Goal: Information Seeking & Learning: Check status

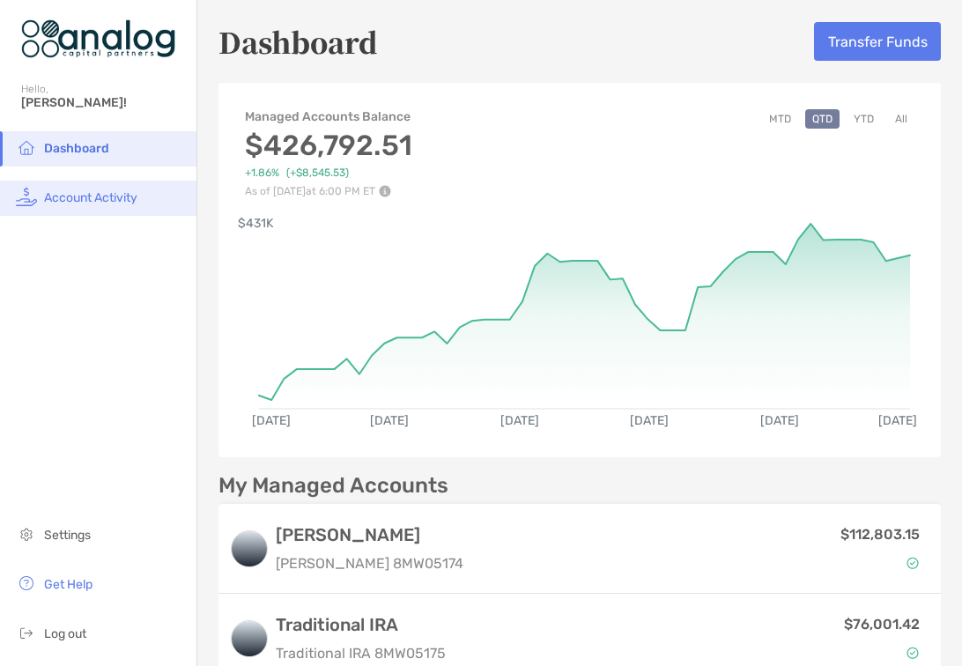
click at [119, 193] on span "Account Activity" at bounding box center [90, 197] width 93 height 15
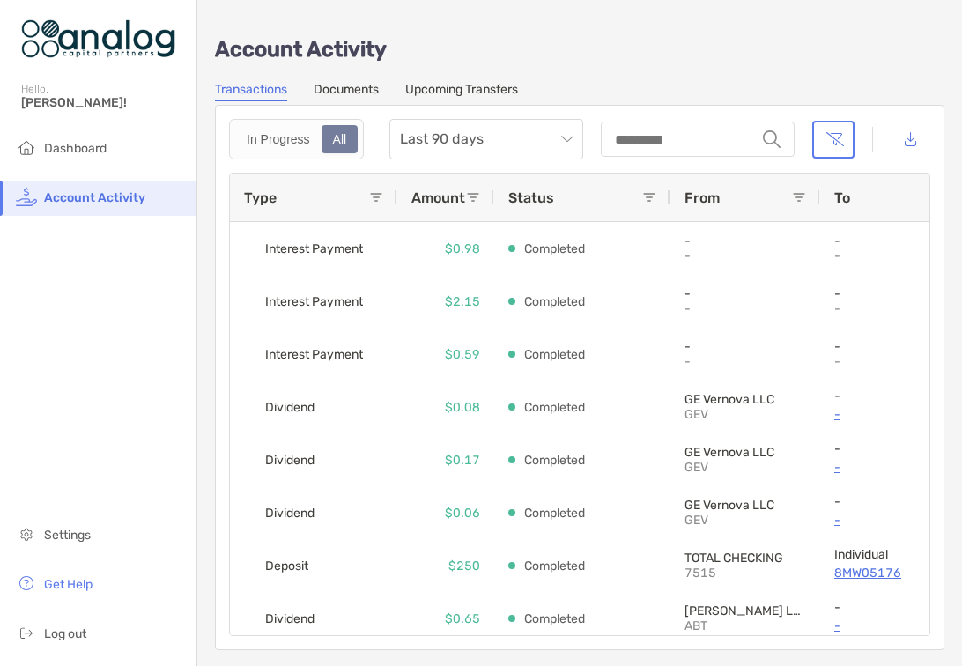
click at [329, 96] on link "Documents" at bounding box center [346, 91] width 65 height 19
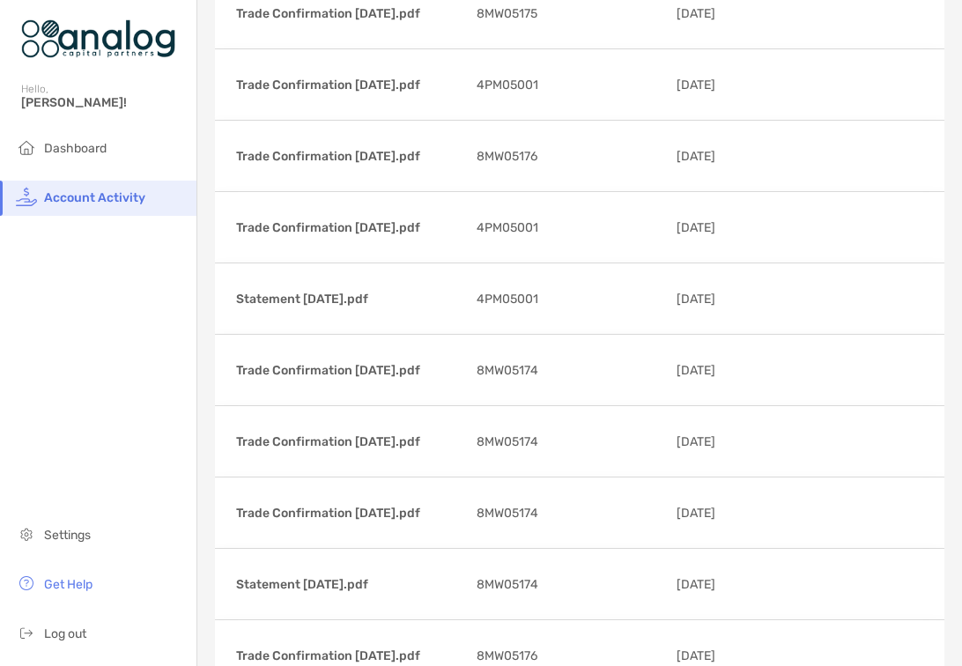
scroll to position [855, 0]
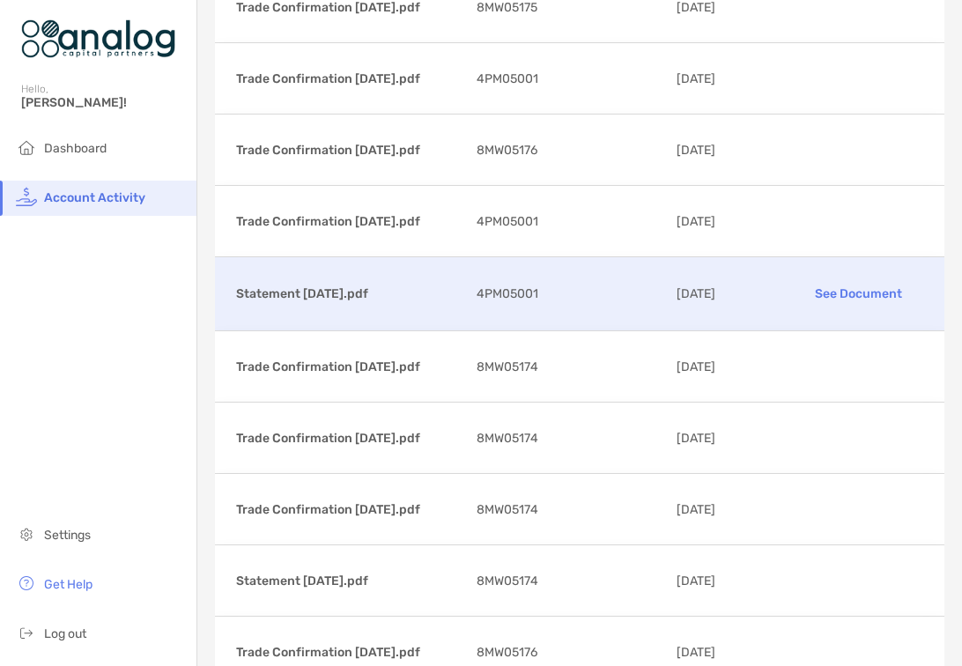
click at [841, 293] on p "See Document" at bounding box center [859, 293] width 130 height 31
click at [857, 291] on p "See Document" at bounding box center [859, 293] width 130 height 31
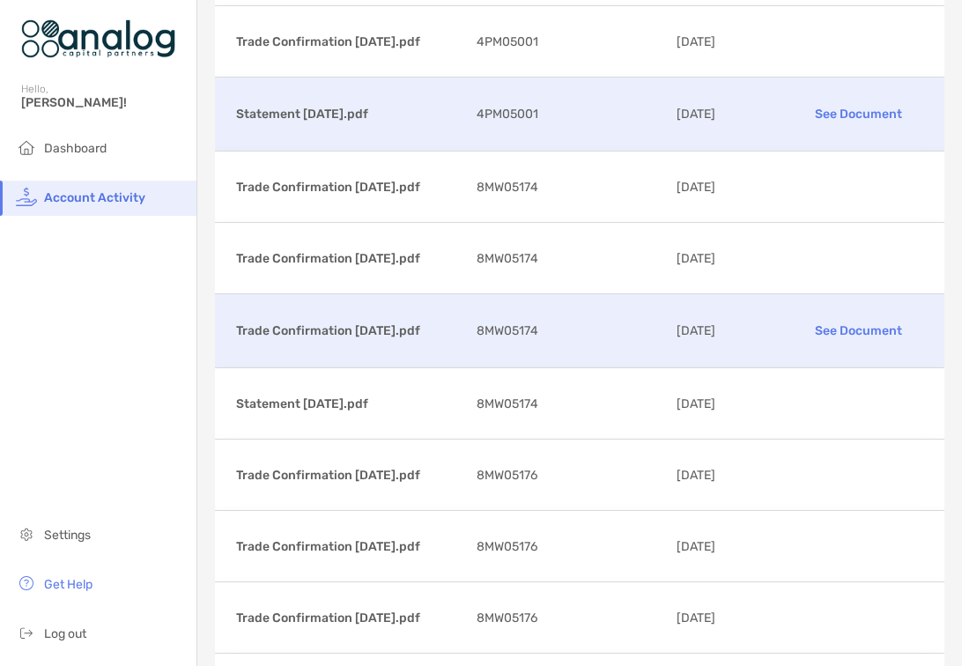
scroll to position [1035, 0]
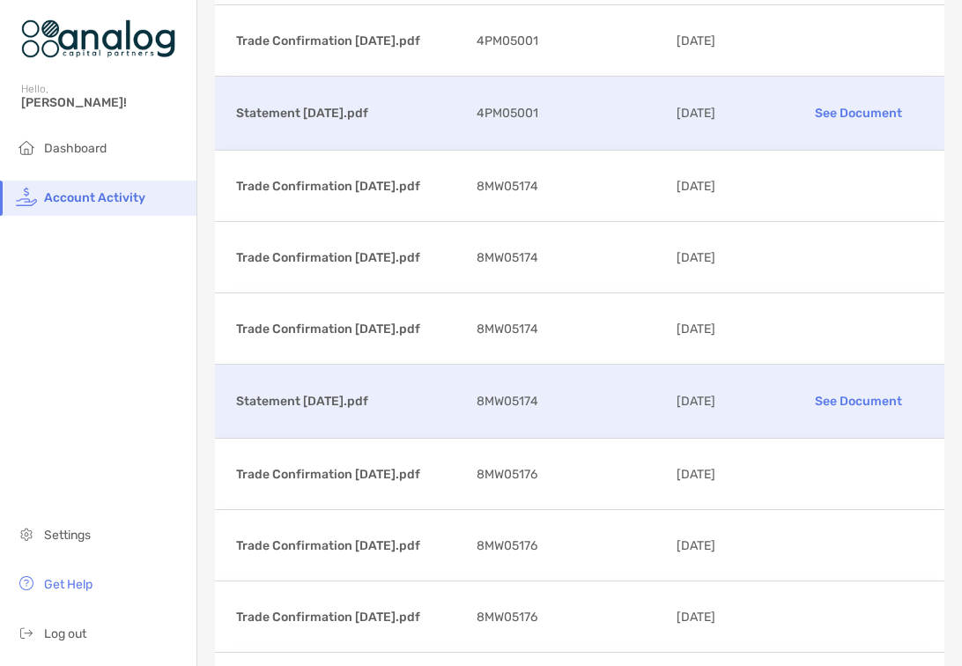
click at [827, 398] on p "See Document" at bounding box center [859, 401] width 130 height 31
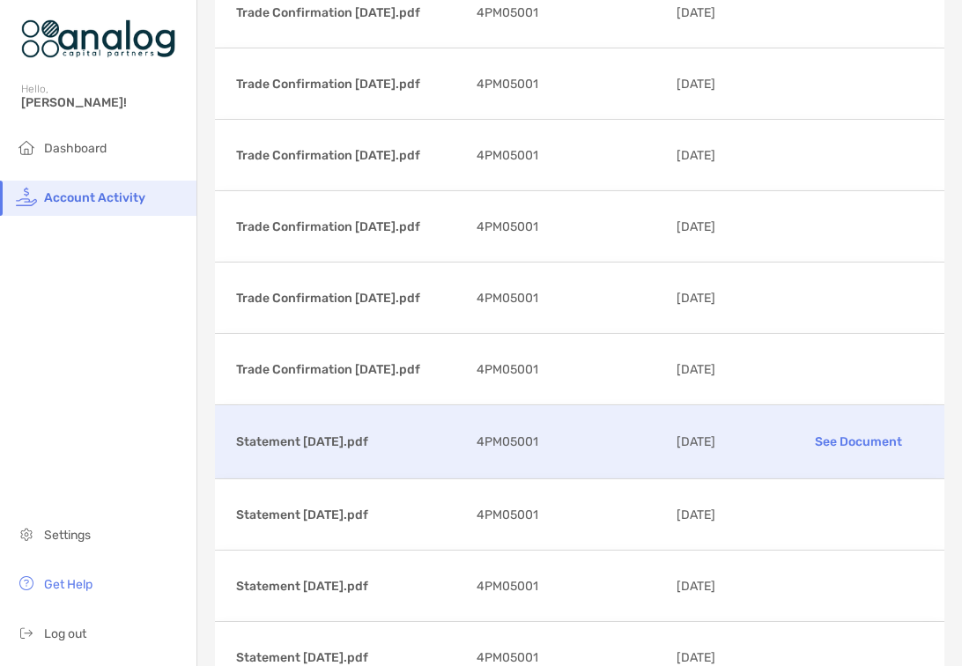
scroll to position [3639, 0]
click at [841, 441] on p "See Document" at bounding box center [859, 441] width 130 height 31
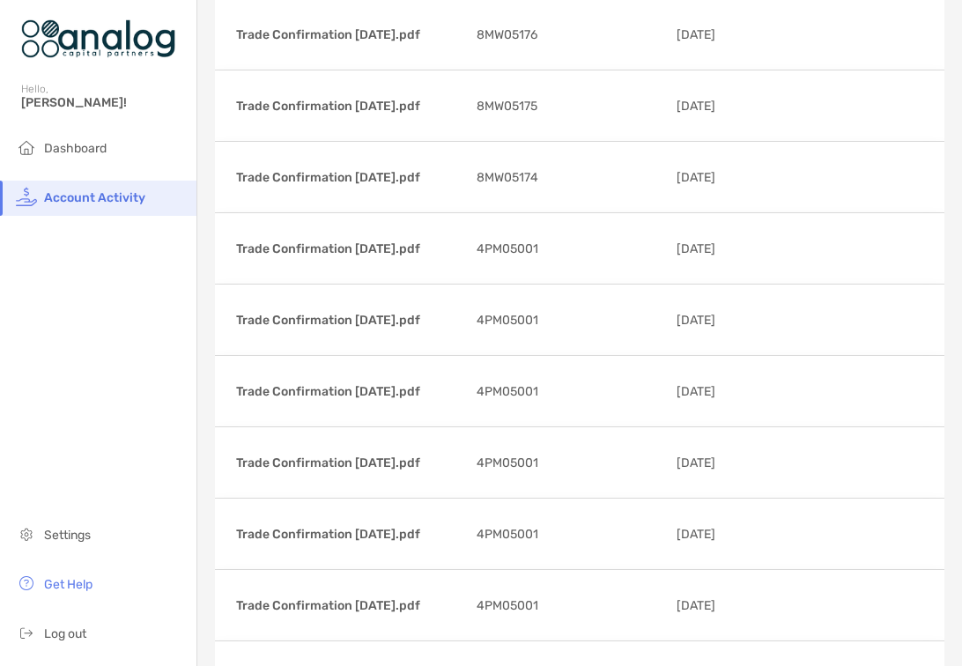
scroll to position [2816, 0]
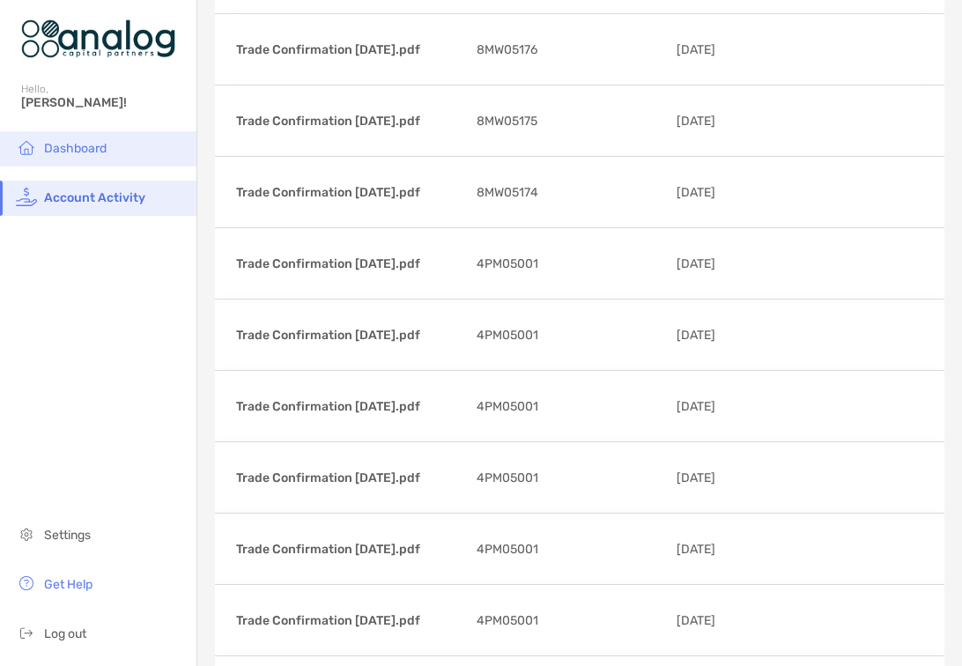
click at [93, 150] on span "Dashboard" at bounding box center [75, 148] width 63 height 15
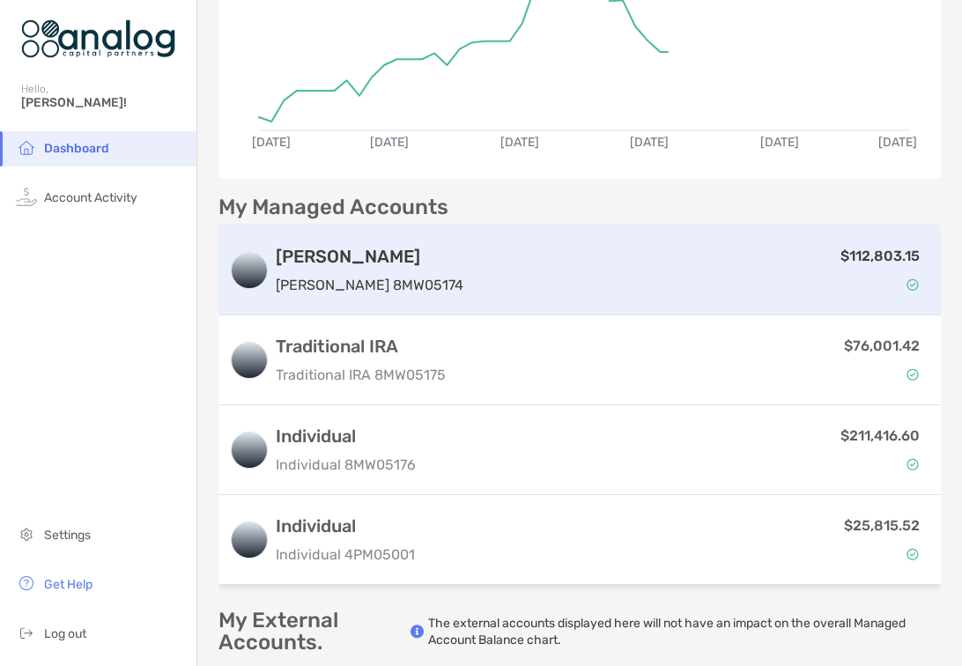
scroll to position [296, 0]
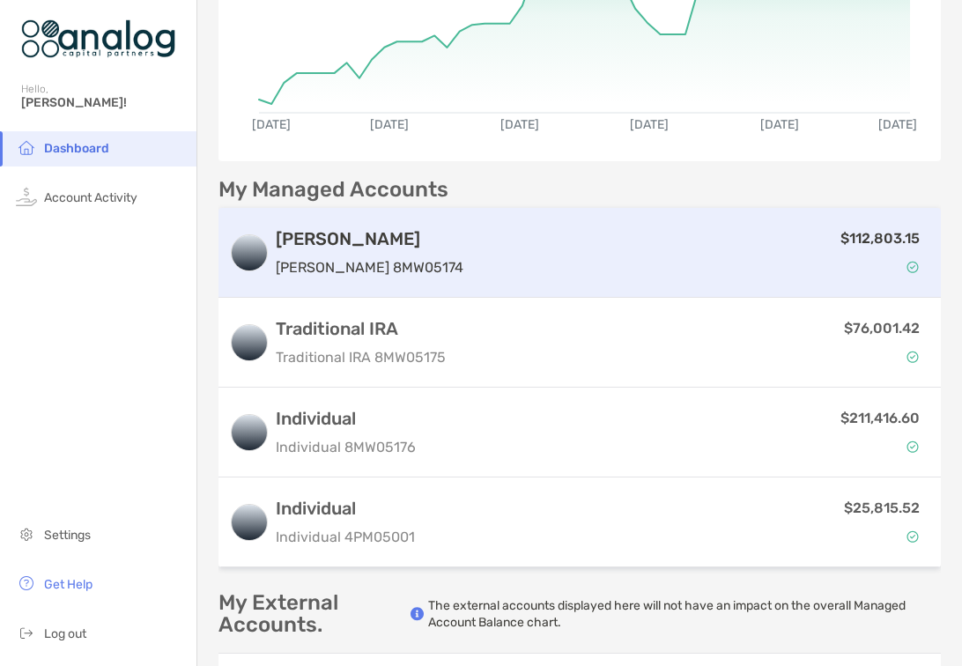
click at [483, 268] on div "$112,803.15" at bounding box center [701, 252] width 460 height 51
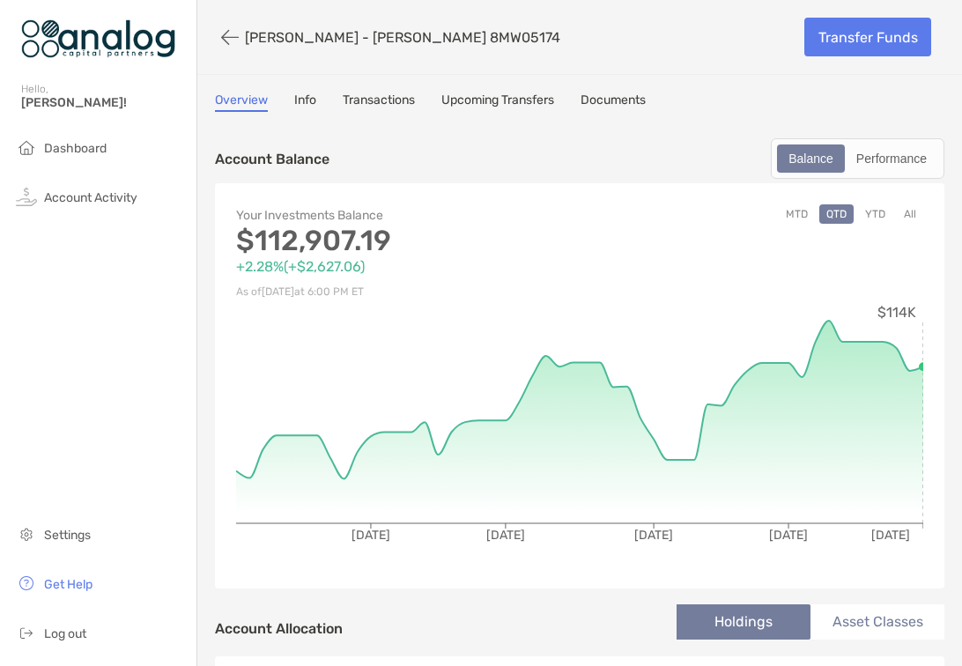
click at [608, 107] on link "Documents" at bounding box center [613, 102] width 65 height 19
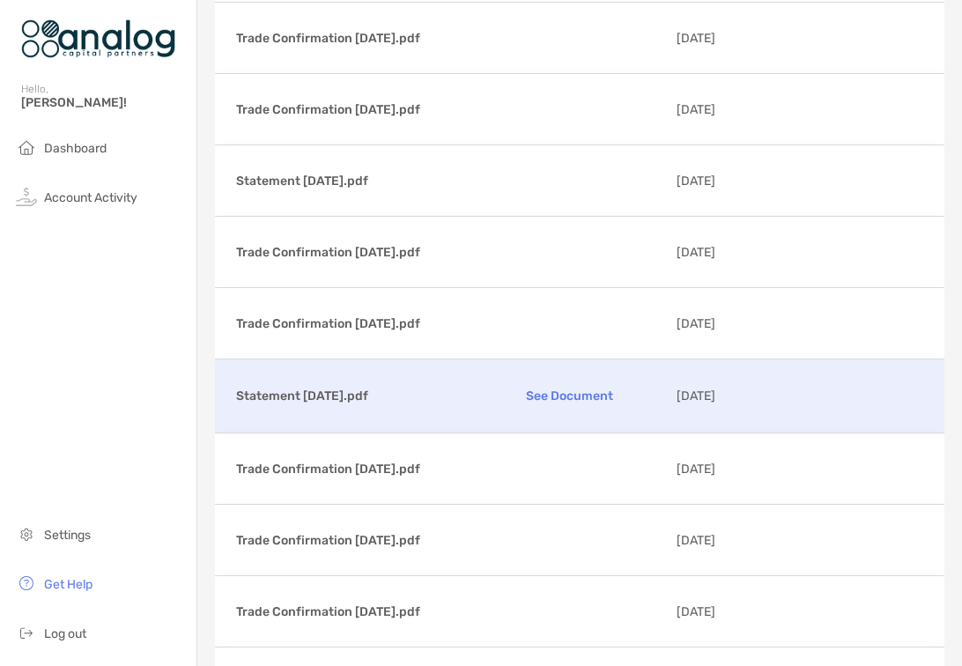
scroll to position [417, 0]
click at [553, 389] on p "See Document" at bounding box center [570, 394] width 186 height 31
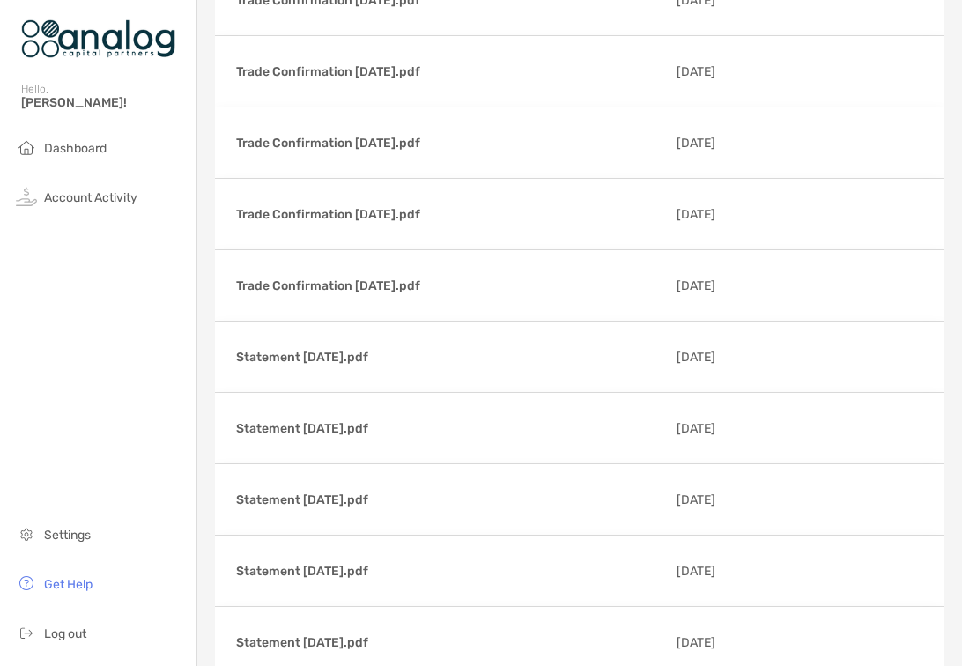
scroll to position [3172, 0]
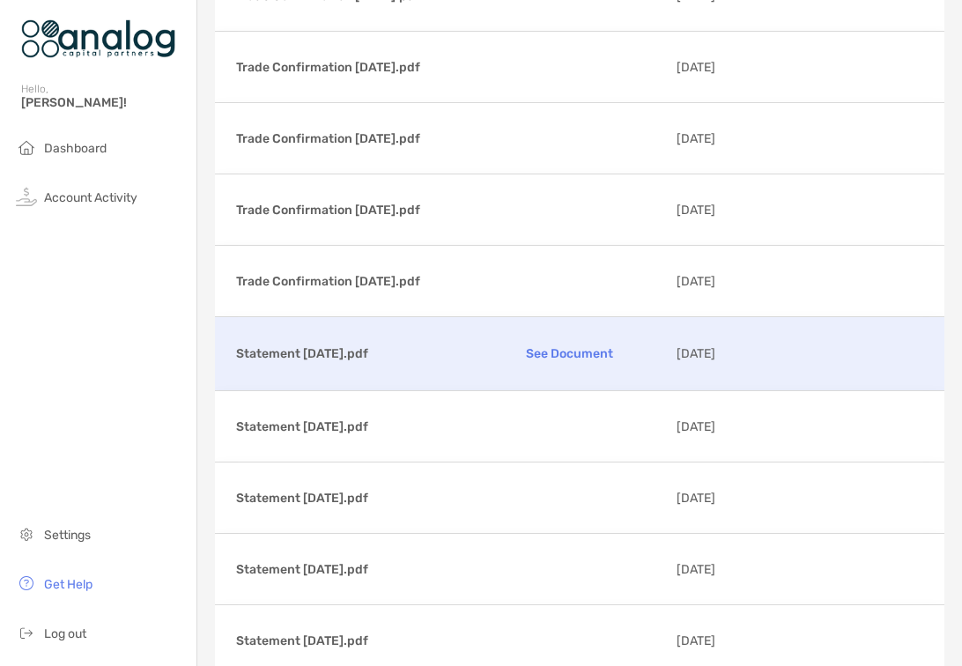
click at [568, 350] on p "See Document" at bounding box center [570, 353] width 186 height 31
click at [139, 158] on li "Dashboard" at bounding box center [98, 148] width 196 height 35
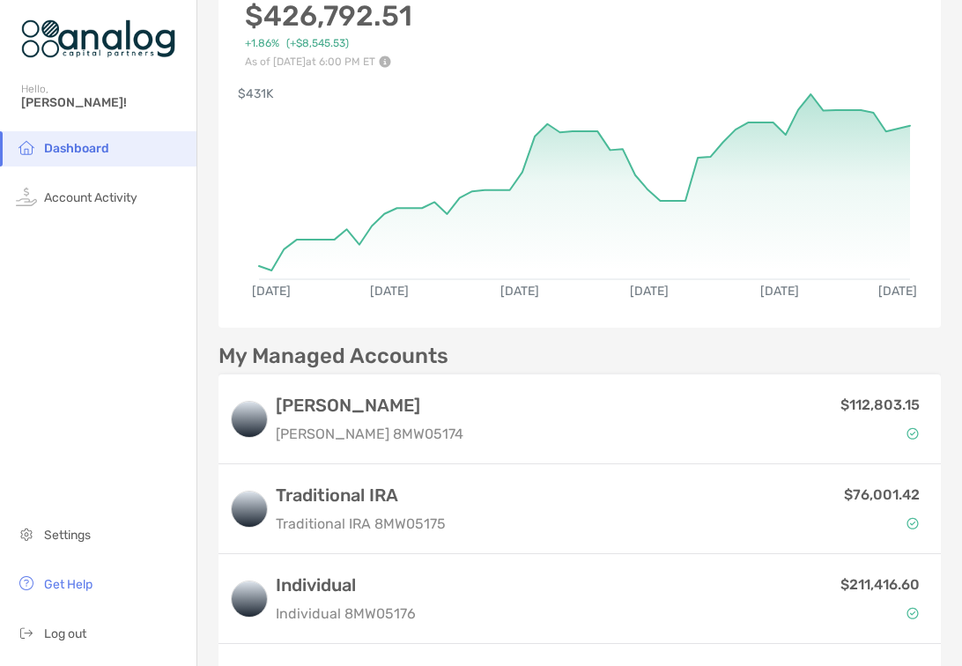
scroll to position [135, 0]
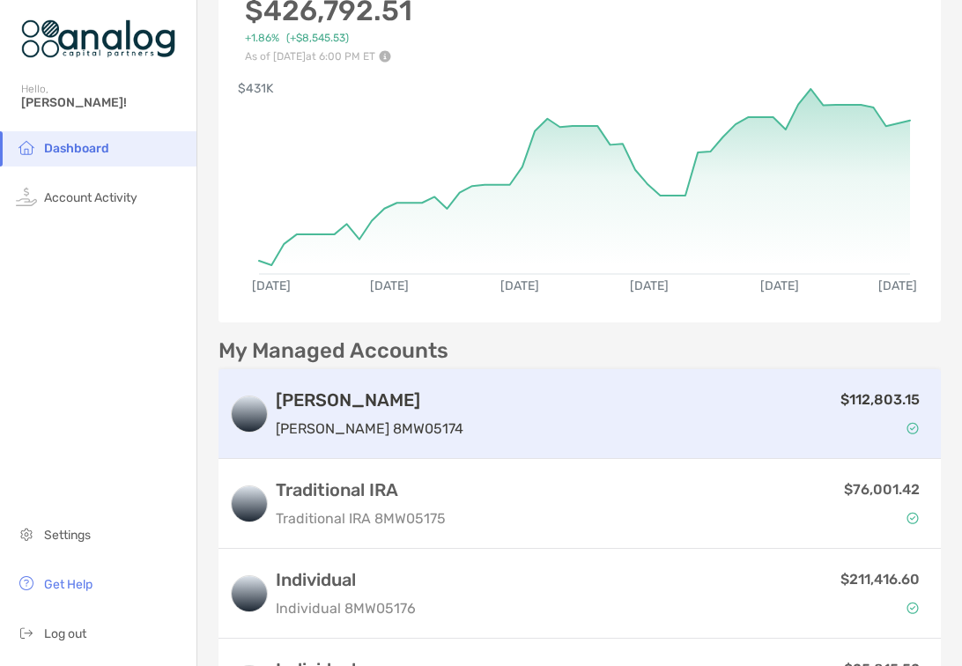
click at [550, 413] on div "$112,803.15" at bounding box center [701, 414] width 460 height 51
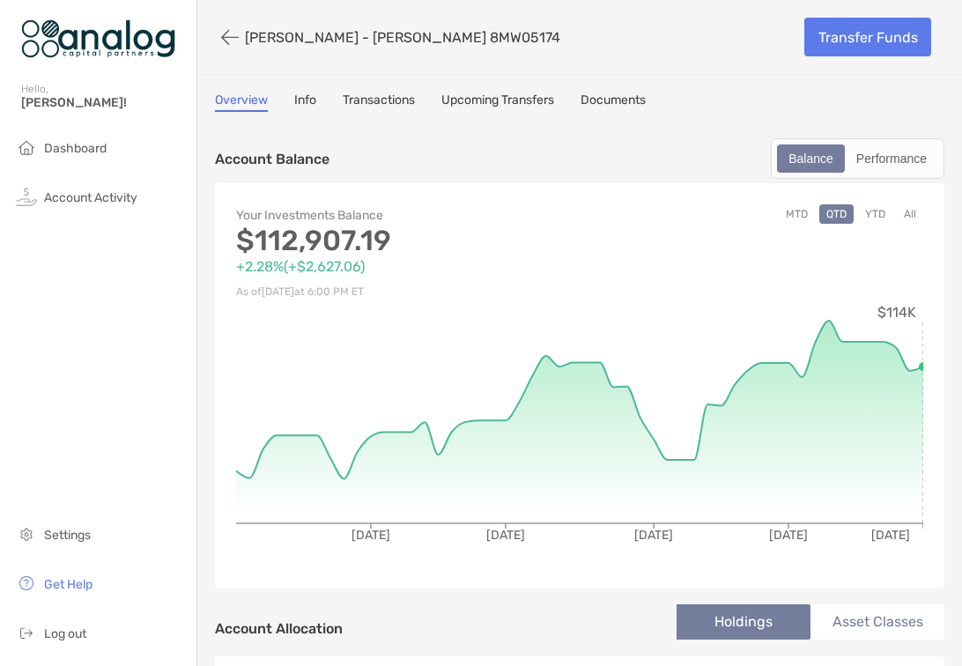
click at [626, 106] on link "Documents" at bounding box center [613, 102] width 65 height 19
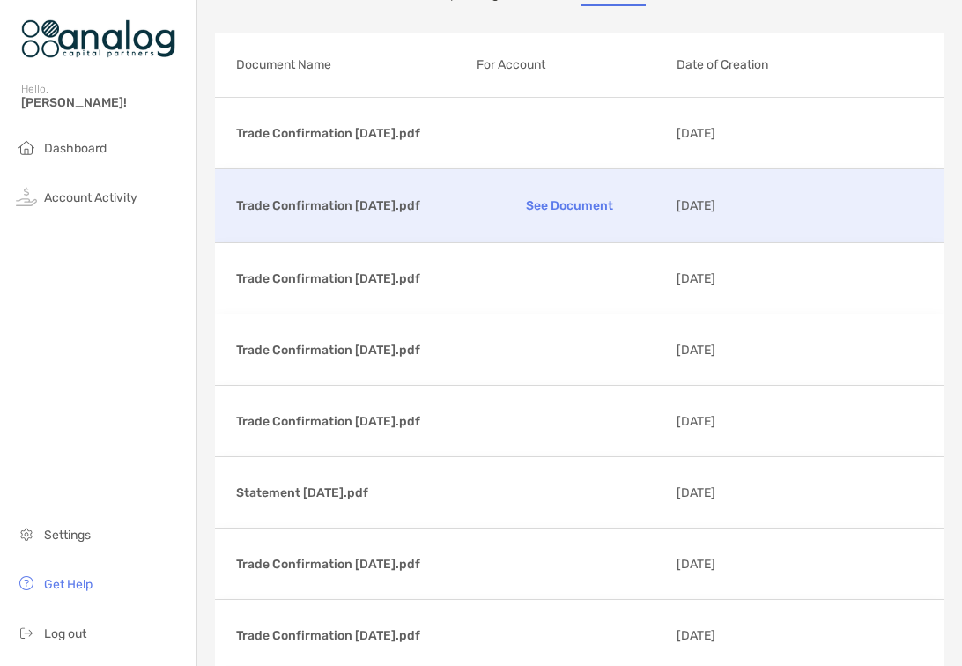
scroll to position [145, 0]
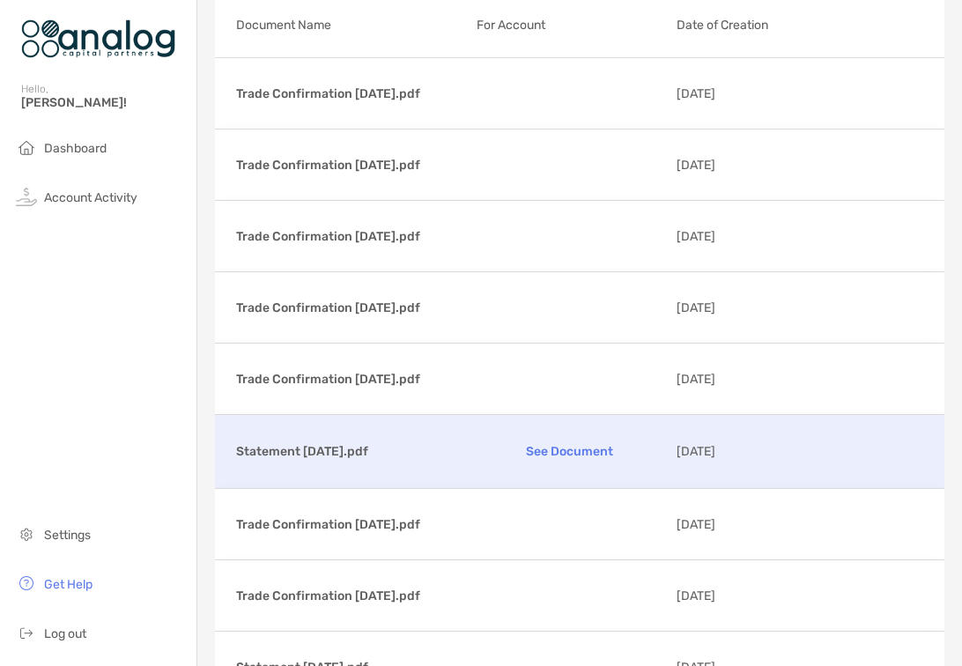
click at [592, 453] on p "See Document" at bounding box center [570, 451] width 186 height 31
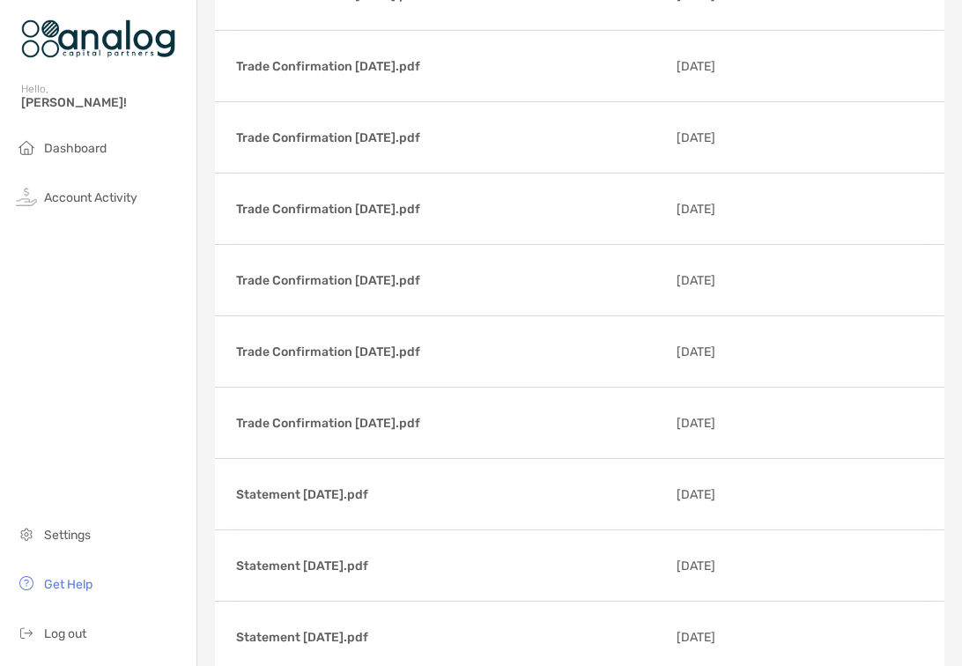
scroll to position [3034, 0]
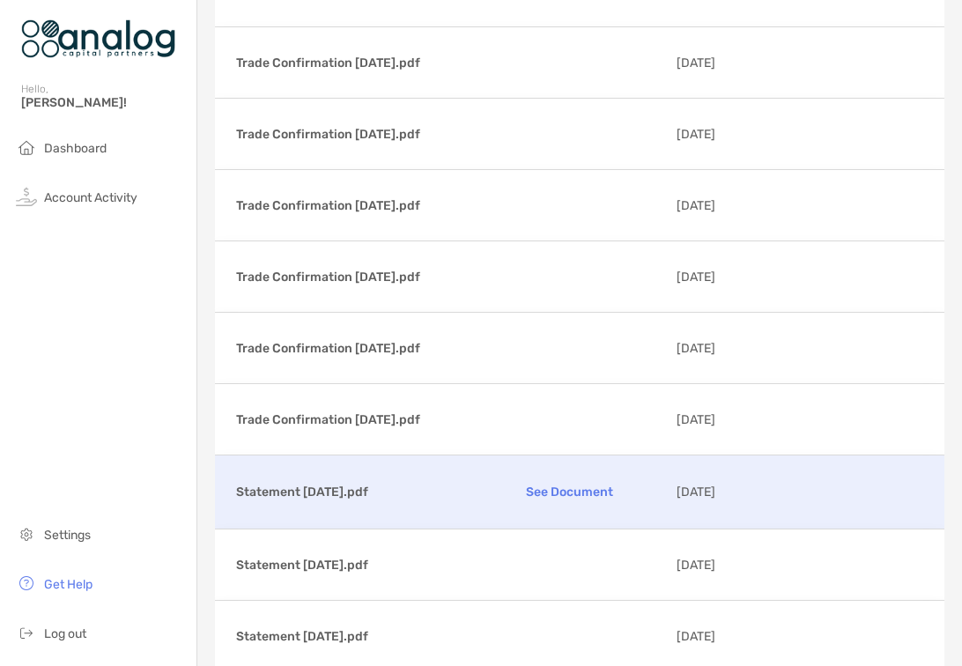
click at [548, 486] on p "See Document" at bounding box center [570, 492] width 186 height 31
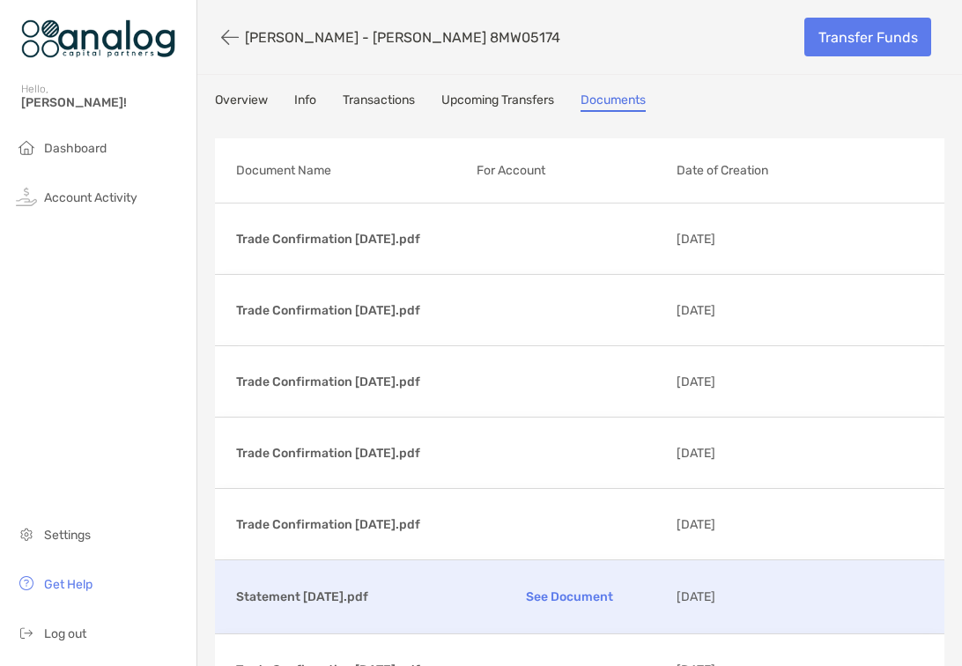
scroll to position [0, 0]
click at [137, 144] on li "Dashboard" at bounding box center [98, 148] width 196 height 35
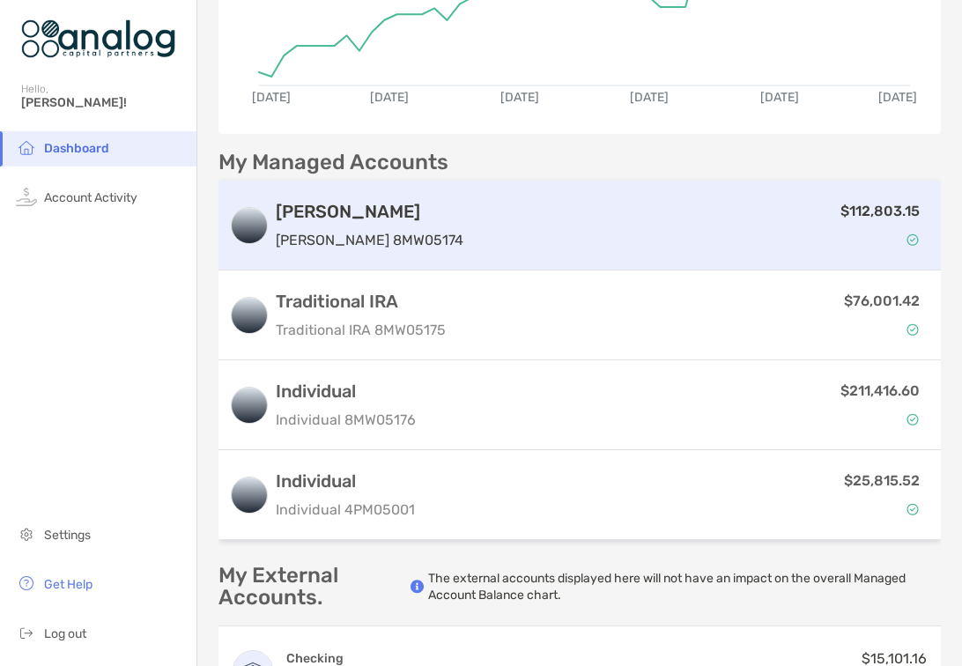
scroll to position [327, 0]
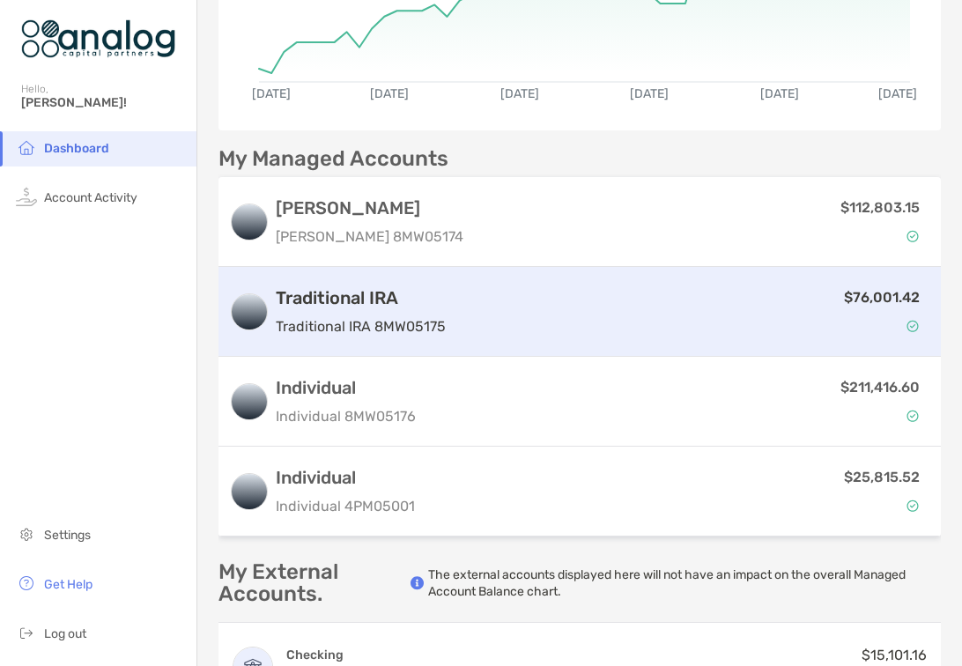
click at [511, 291] on div "$76,001.42" at bounding box center [692, 311] width 478 height 51
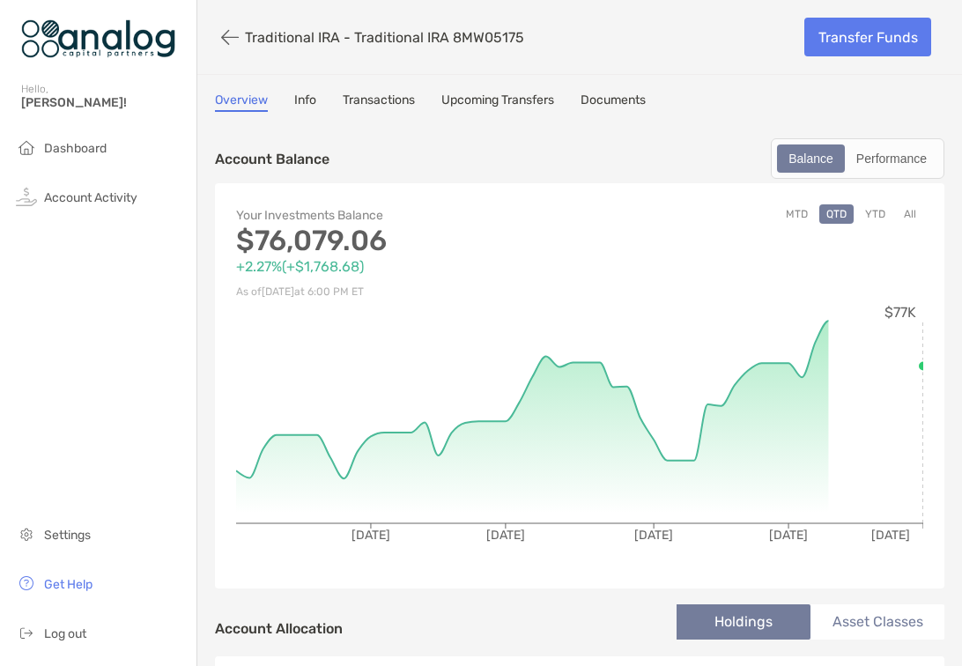
click at [612, 107] on link "Documents" at bounding box center [613, 102] width 65 height 19
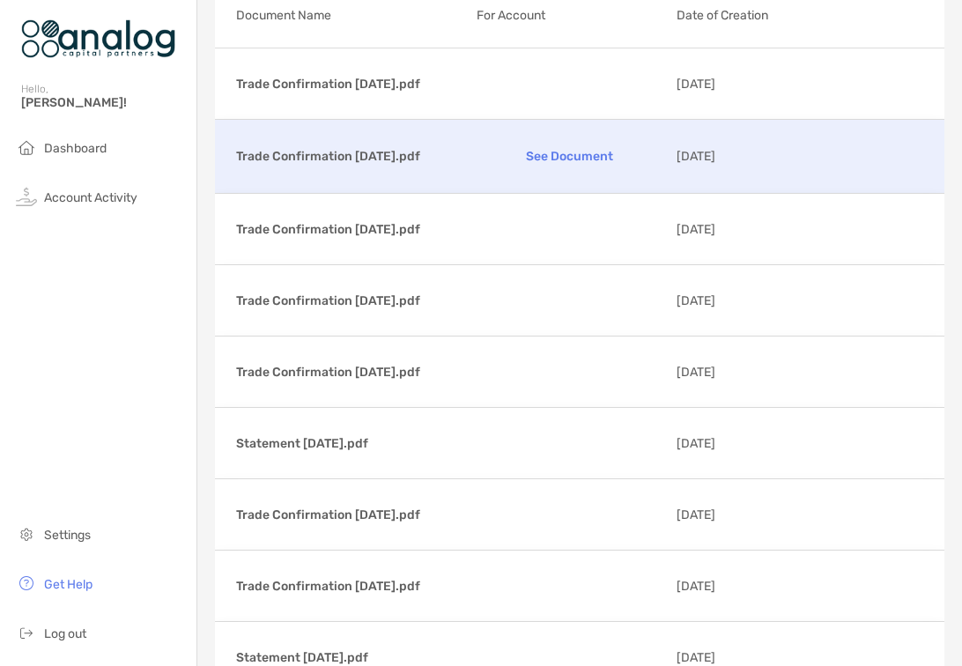
scroll to position [156, 0]
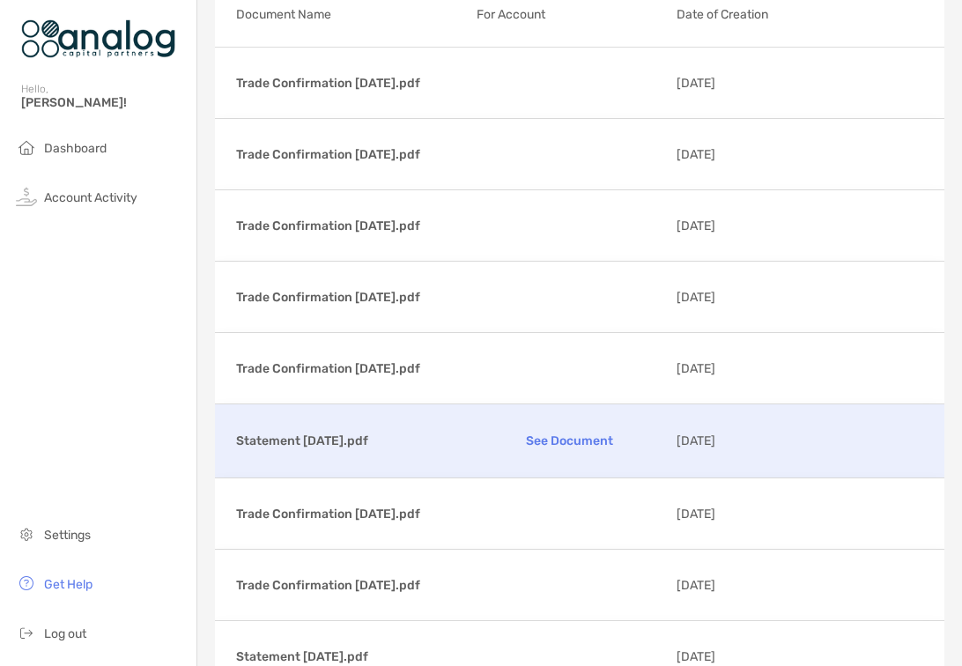
click at [541, 440] on p "See Document" at bounding box center [570, 441] width 186 height 31
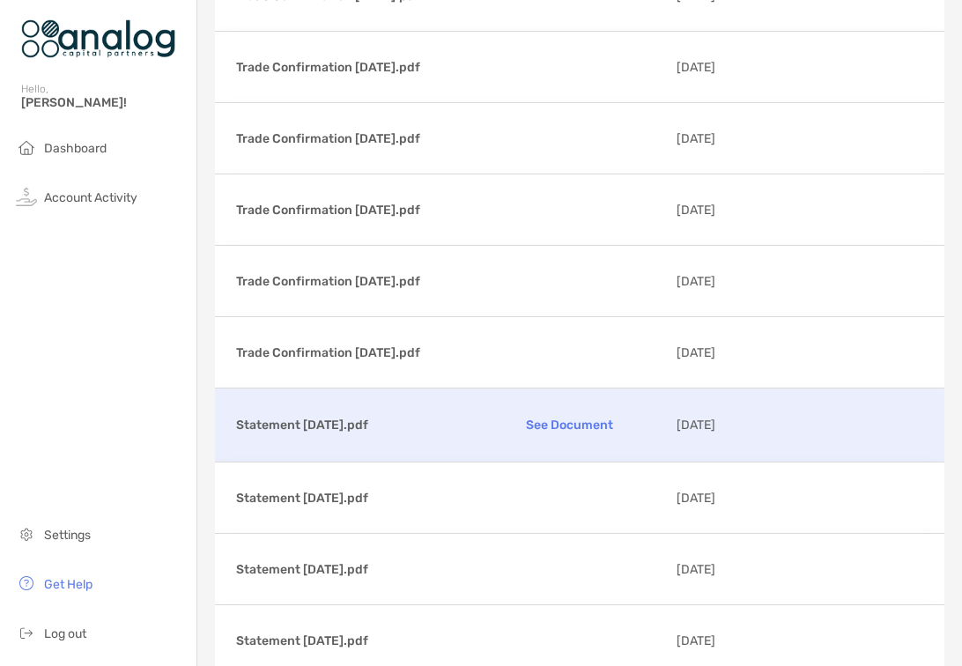
scroll to position [3549, 0]
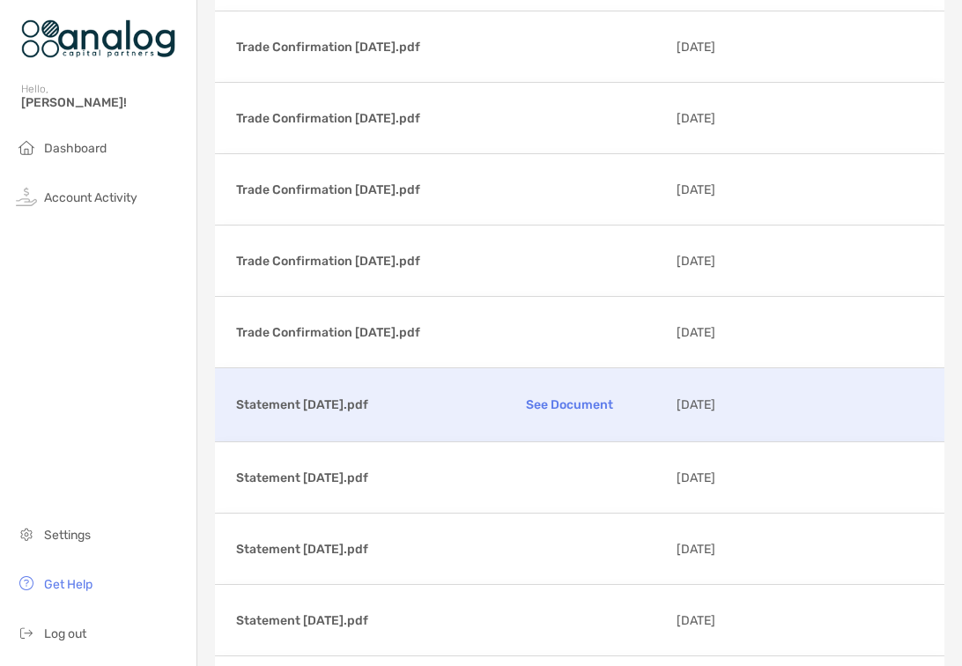
click at [571, 400] on p "See Document" at bounding box center [570, 404] width 186 height 31
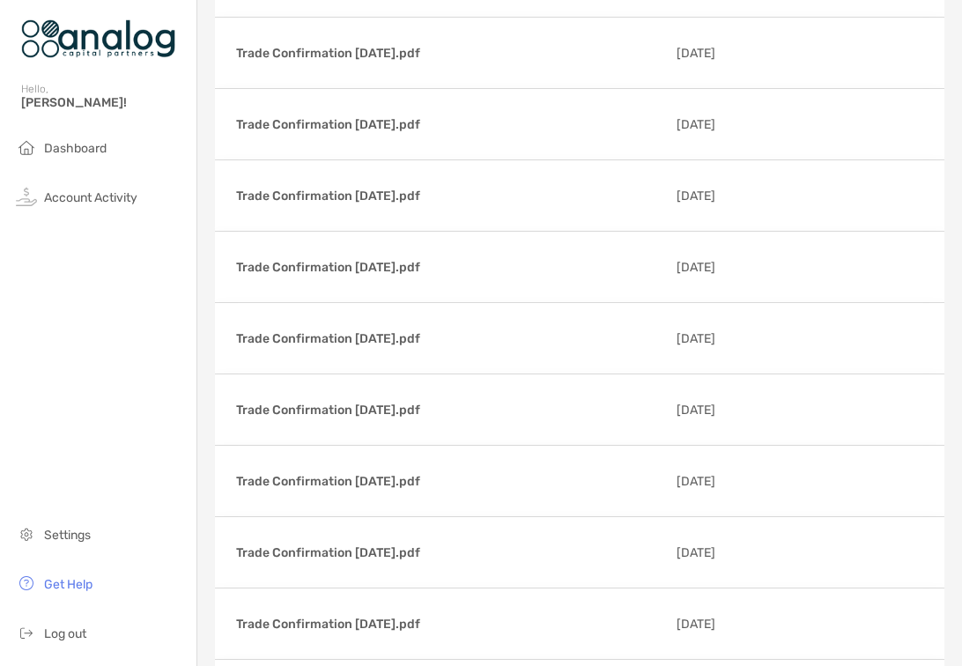
scroll to position [1501, 0]
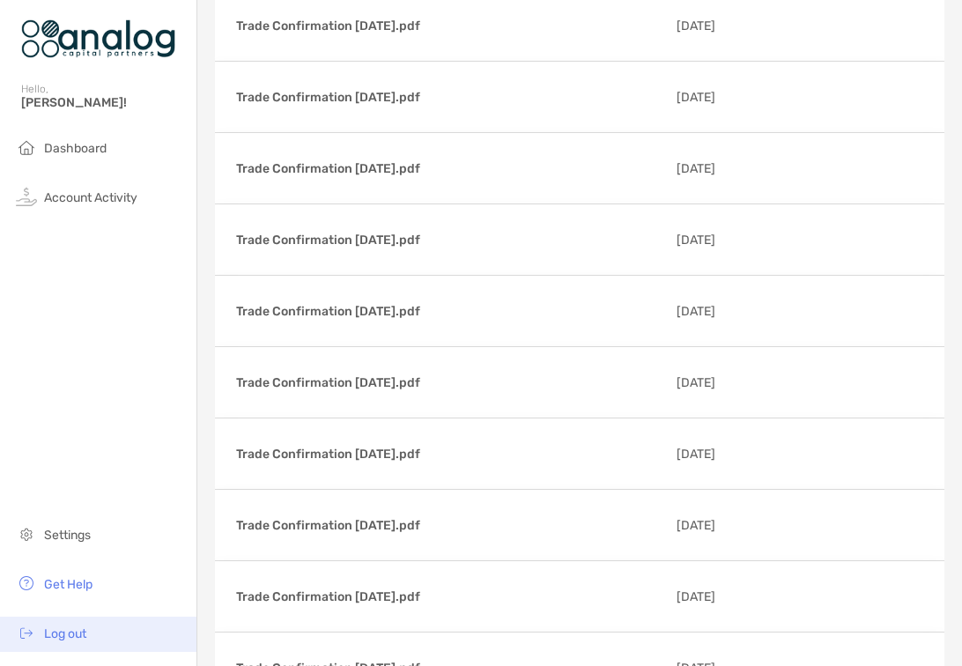
click at [96, 621] on li "Log out" at bounding box center [98, 634] width 196 height 35
